Goal: Task Accomplishment & Management: Use online tool/utility

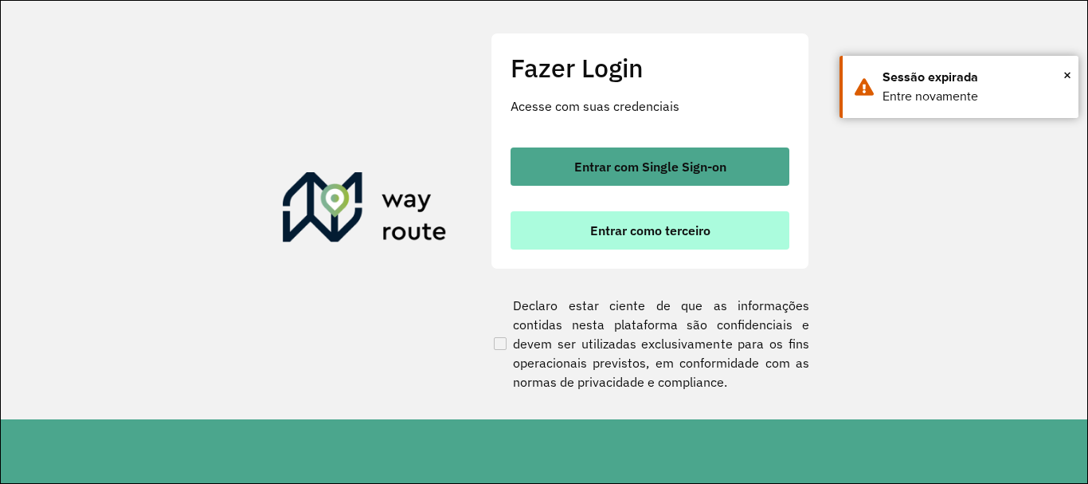
click at [684, 230] on span "Entrar como terceiro" at bounding box center [650, 230] width 120 height 13
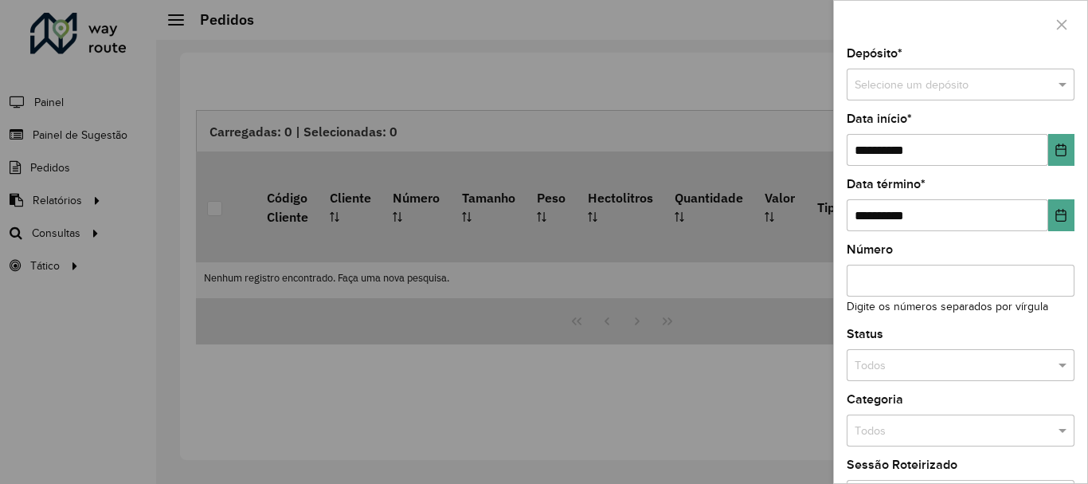
click at [42, 231] on div at bounding box center [544, 242] width 1088 height 484
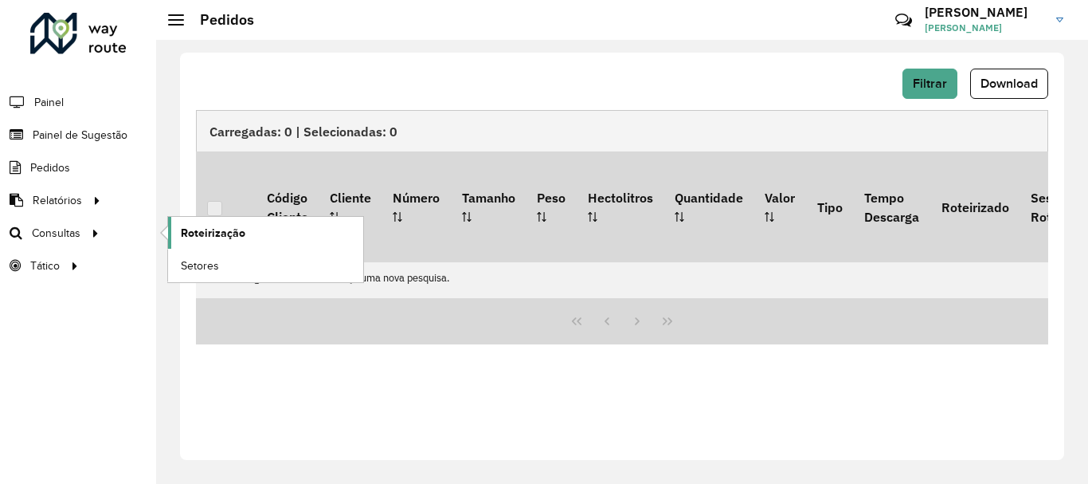
click at [193, 225] on span "Roteirização" at bounding box center [213, 233] width 65 height 17
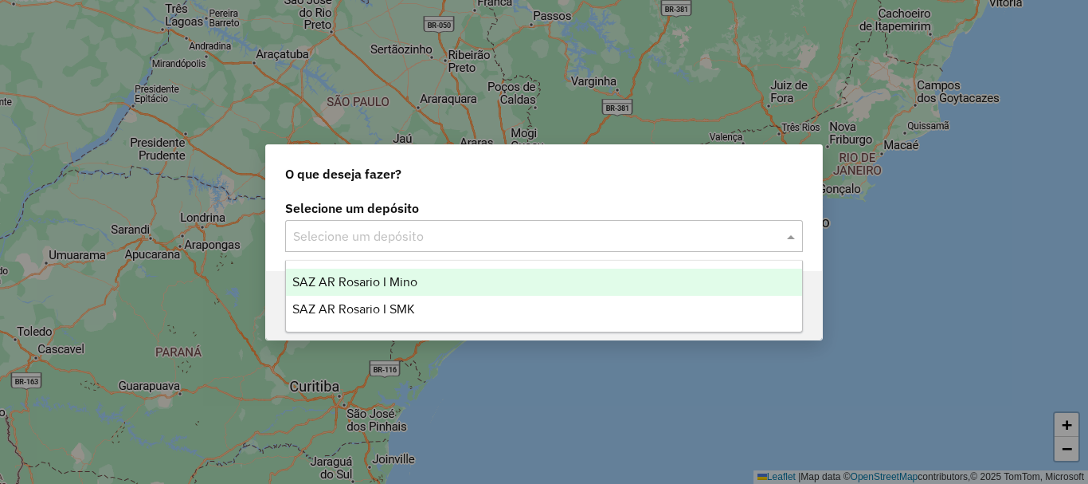
click at [578, 223] on div "Selecione um depósito" at bounding box center [544, 236] width 518 height 32
click at [550, 262] on ng-dropdown-panel "SAZ AR [PERSON_NAME] AR Rosario I SMK" at bounding box center [544, 296] width 518 height 72
click at [506, 284] on div "SAZ AR Rosario I Mino" at bounding box center [544, 281] width 516 height 27
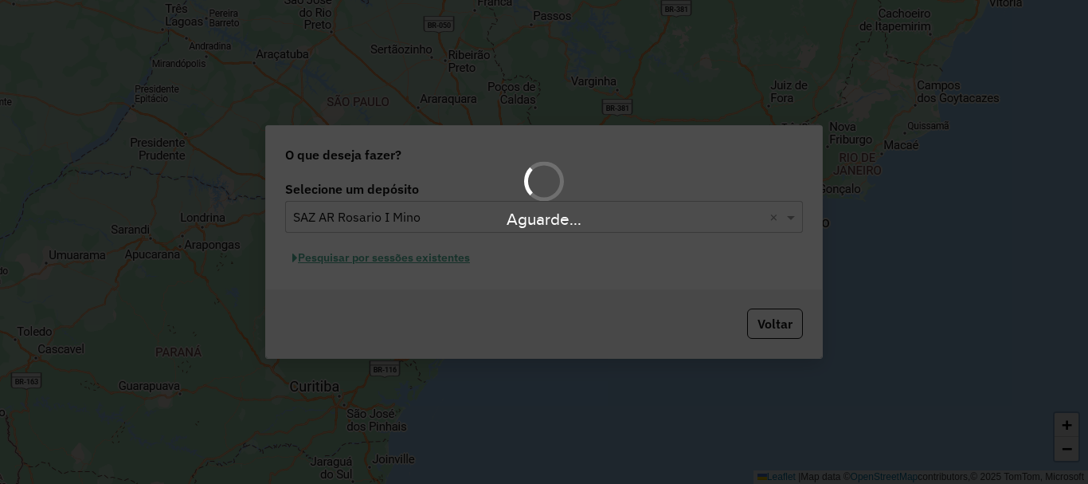
click at [421, 268] on div "Aguarde..." at bounding box center [544, 242] width 1088 height 484
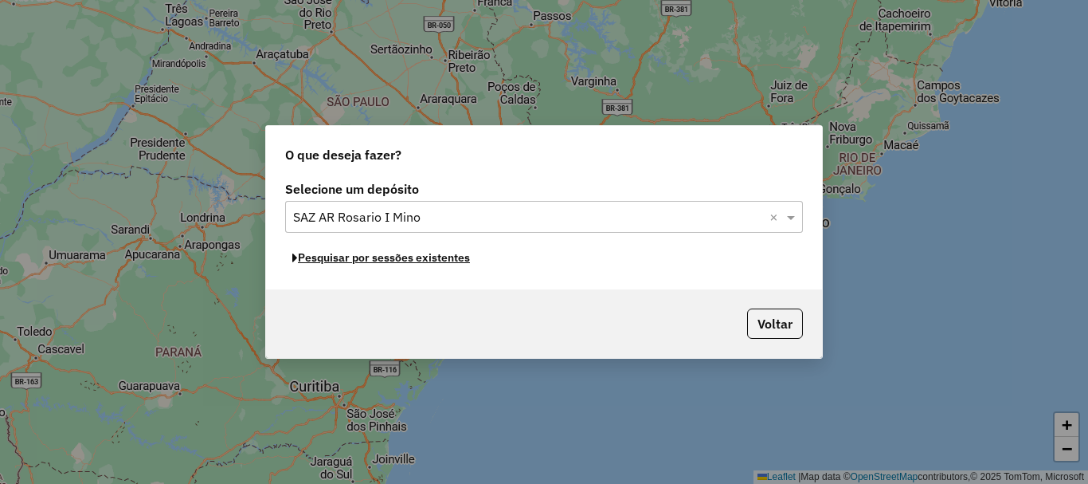
click at [421, 268] on button "Pesquisar por sessões existentes" at bounding box center [381, 257] width 192 height 25
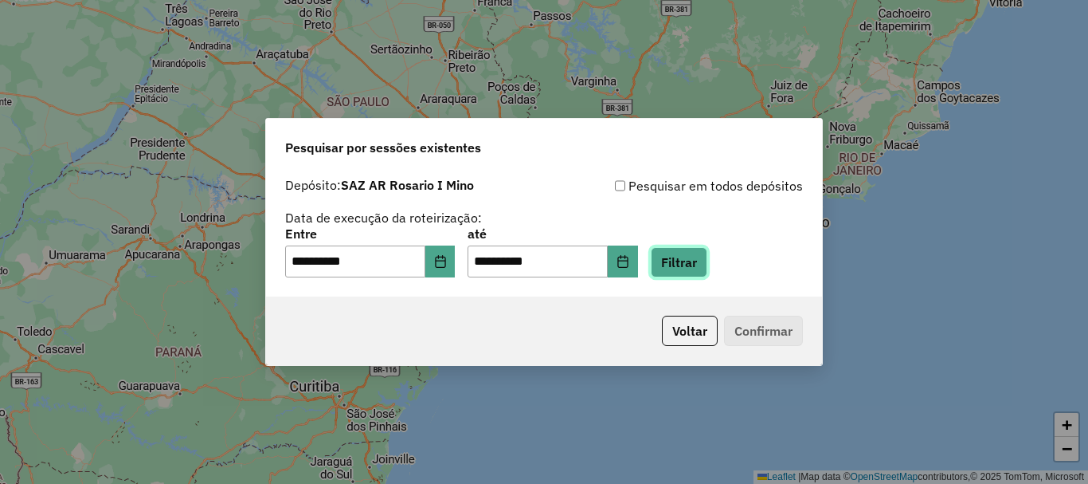
click at [707, 267] on button "Filtrar" at bounding box center [679, 262] width 57 height 30
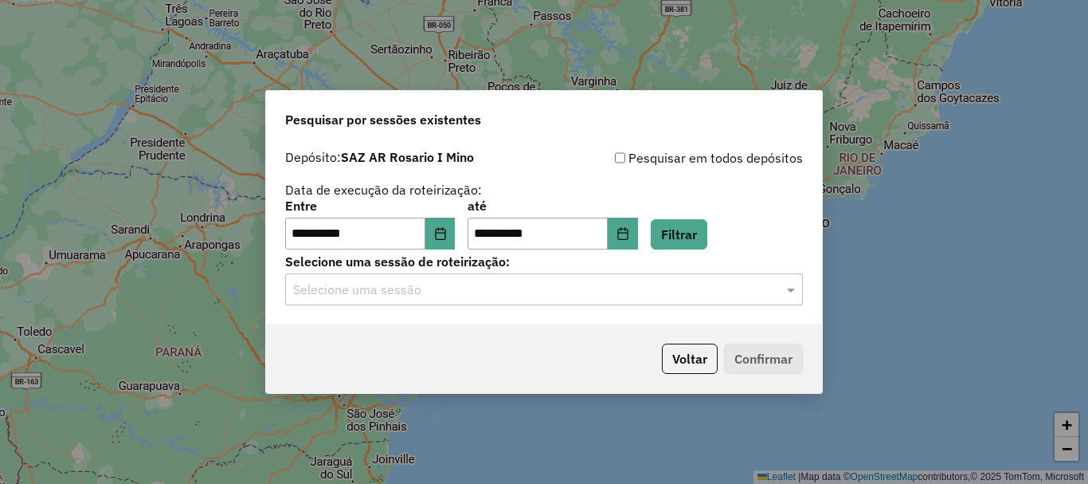
click at [315, 307] on div "**********" at bounding box center [544, 233] width 556 height 182
click at [344, 291] on input "text" at bounding box center [528, 289] width 470 height 19
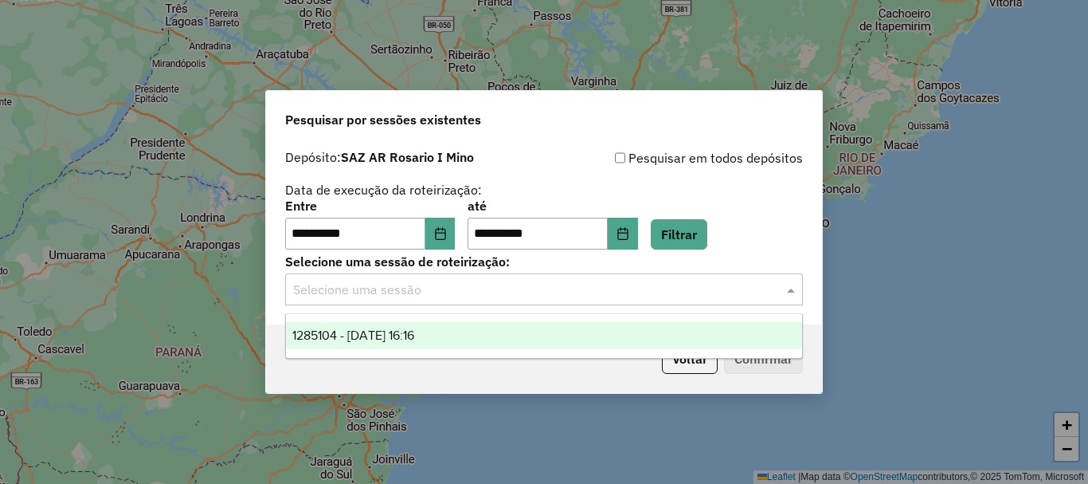
click at [370, 337] on span "1285104 - 30/09/2025 16:16" at bounding box center [353, 335] width 122 height 14
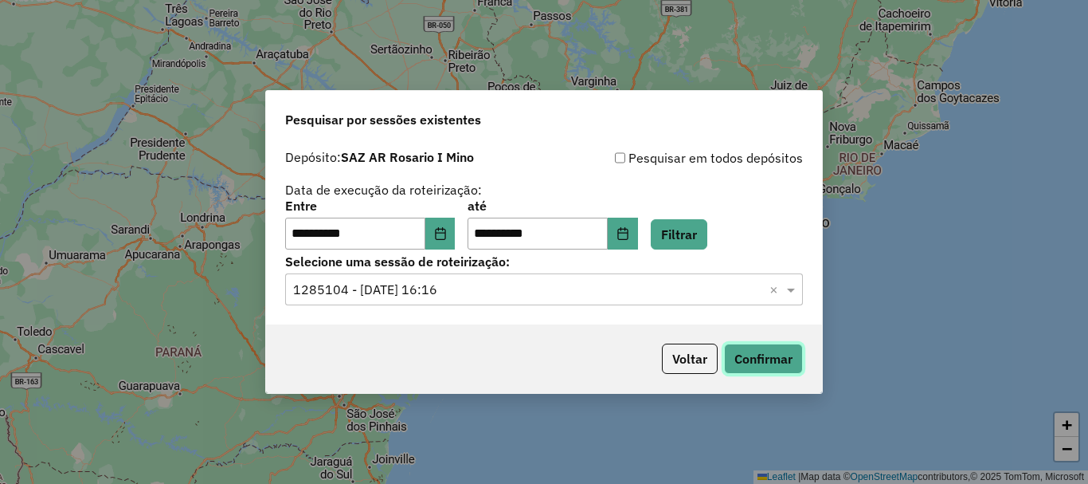
click at [780, 359] on button "Confirmar" at bounding box center [763, 358] width 79 height 30
